Goal: Find specific page/section: Find specific page/section

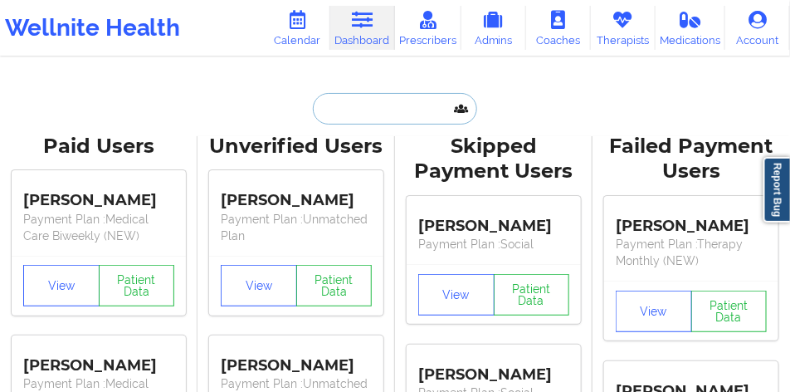
click at [423, 112] on input "text" at bounding box center [395, 109] width 164 height 32
paste input "[PERSON_NAME]"
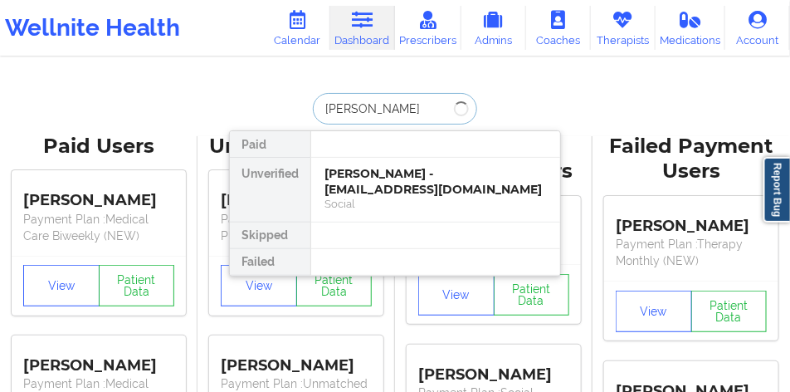
type input "[PERSON_NAME]"
click at [432, 185] on div "[PERSON_NAME] - [EMAIL_ADDRESS][DOMAIN_NAME]" at bounding box center [435, 181] width 222 height 31
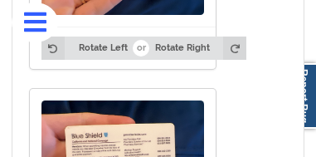
scroll to position [2233, 0]
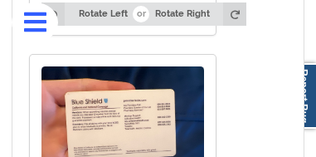
click at [114, 91] on img at bounding box center [122, 127] width 163 height 122
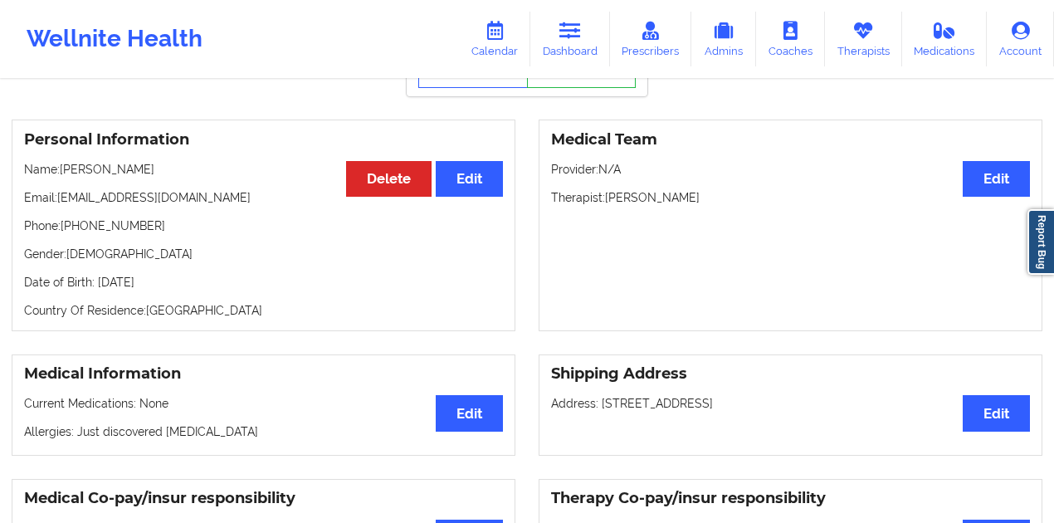
scroll to position [93, 0]
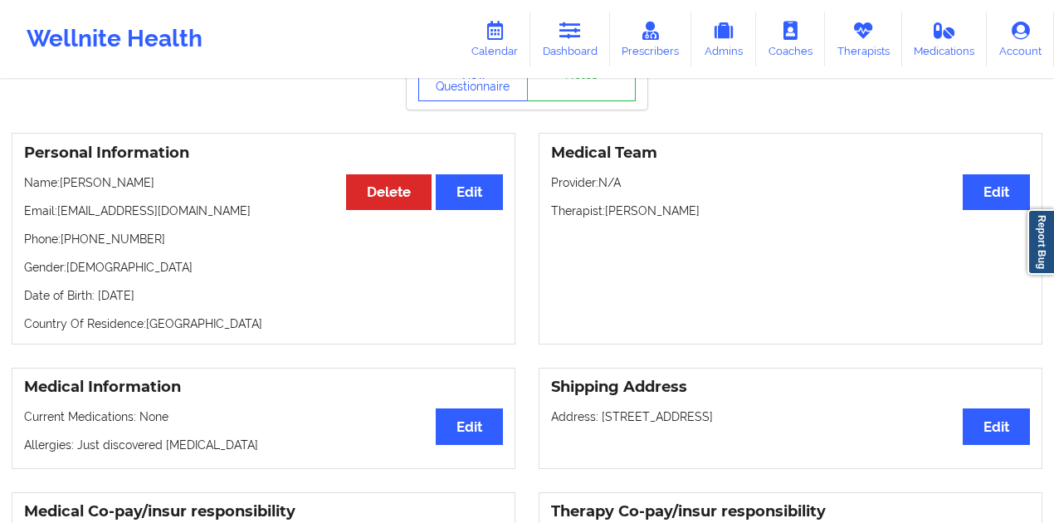
click at [710, 218] on p "Therapist: [PERSON_NAME]" at bounding box center [790, 210] width 479 height 17
drag, startPoint x: 710, startPoint y: 218, endPoint x: 627, endPoint y: 219, distance: 83.0
click at [627, 219] on p "Therapist: [PERSON_NAME]" at bounding box center [790, 210] width 479 height 17
copy p "[PERSON_NAME]"
click at [677, 213] on p "Therapist: [PERSON_NAME]" at bounding box center [790, 210] width 479 height 17
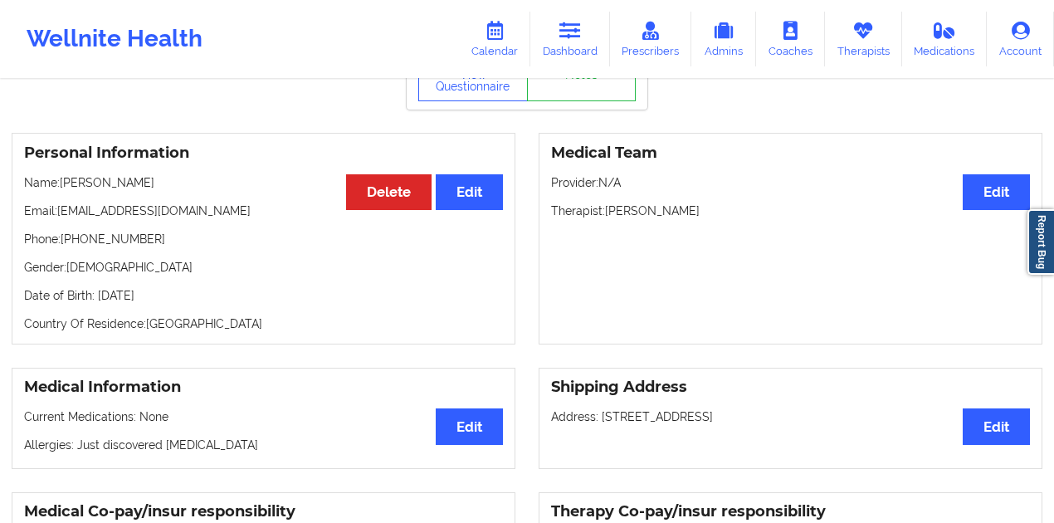
click at [677, 213] on p "Therapist: [PERSON_NAME]" at bounding box center [790, 210] width 479 height 17
click at [723, 218] on p "Therapist: [PERSON_NAME]" at bounding box center [790, 210] width 479 height 17
copy p "Shaikh"
